Goal: Check status: Check status

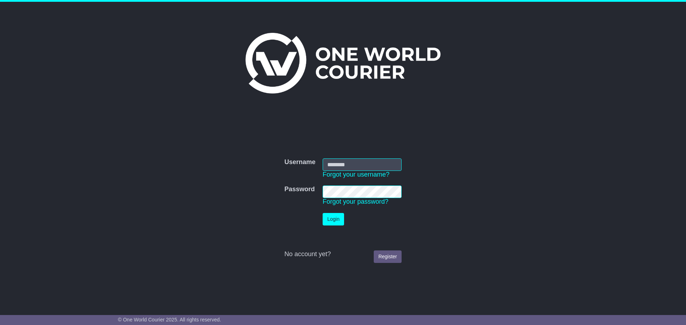
type input "**********"
click at [332, 224] on button "Login" at bounding box center [332, 219] width 21 height 12
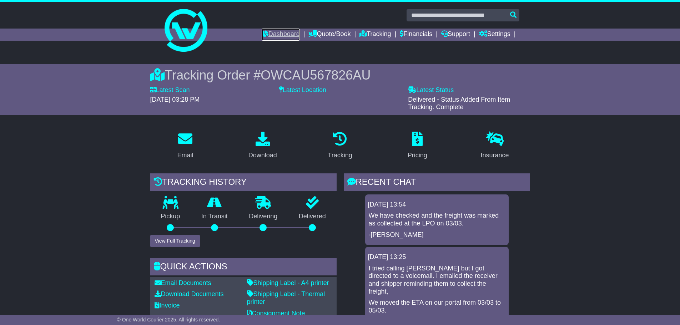
click at [266, 36] on link "Dashboard" at bounding box center [281, 35] width 38 height 12
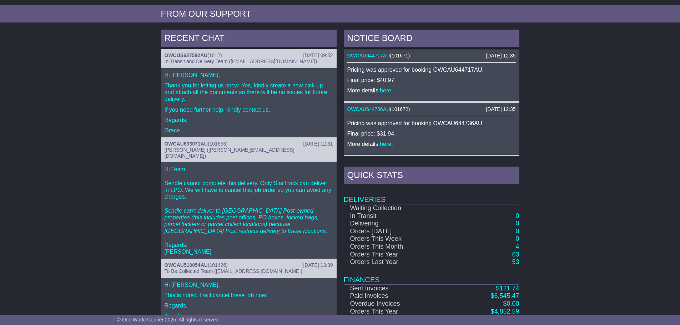
scroll to position [299, 0]
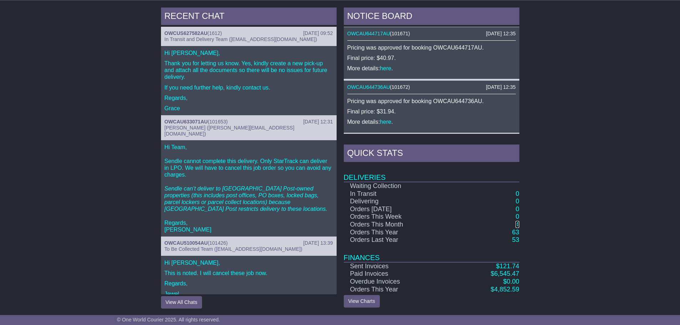
click at [517, 224] on link "4" at bounding box center [518, 224] width 4 height 7
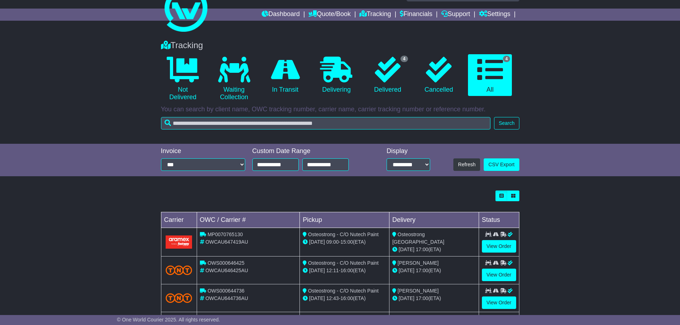
scroll to position [60, 0]
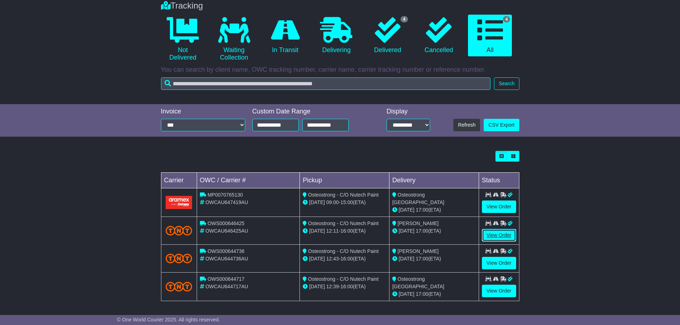
click at [505, 235] on link "View Order" at bounding box center [499, 235] width 34 height 12
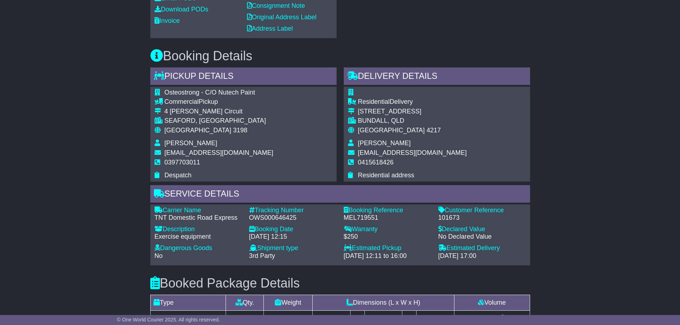
scroll to position [343, 0]
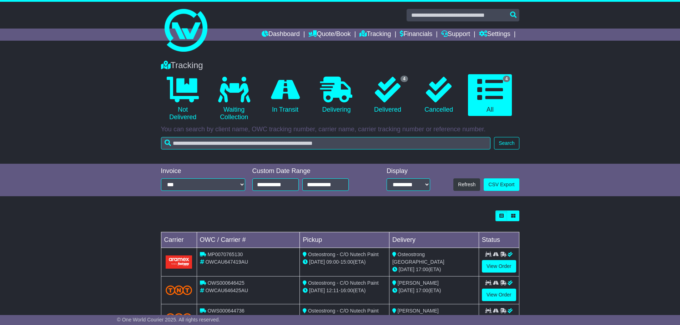
scroll to position [60, 0]
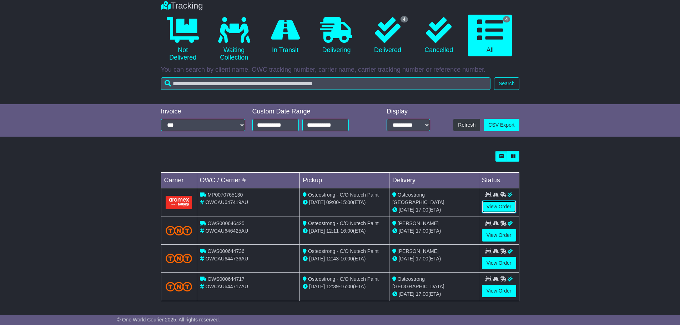
click at [498, 208] on link "View Order" at bounding box center [499, 207] width 34 height 12
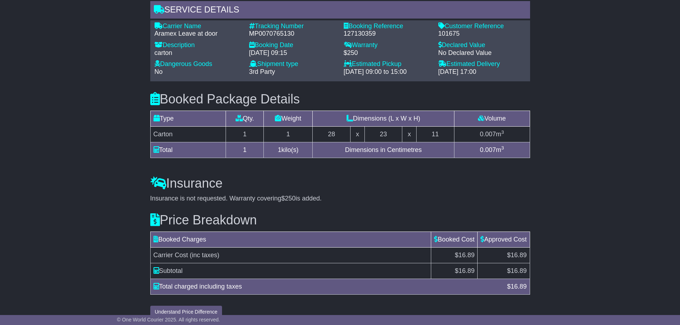
scroll to position [556, 0]
